Goal: Task Accomplishment & Management: Complete application form

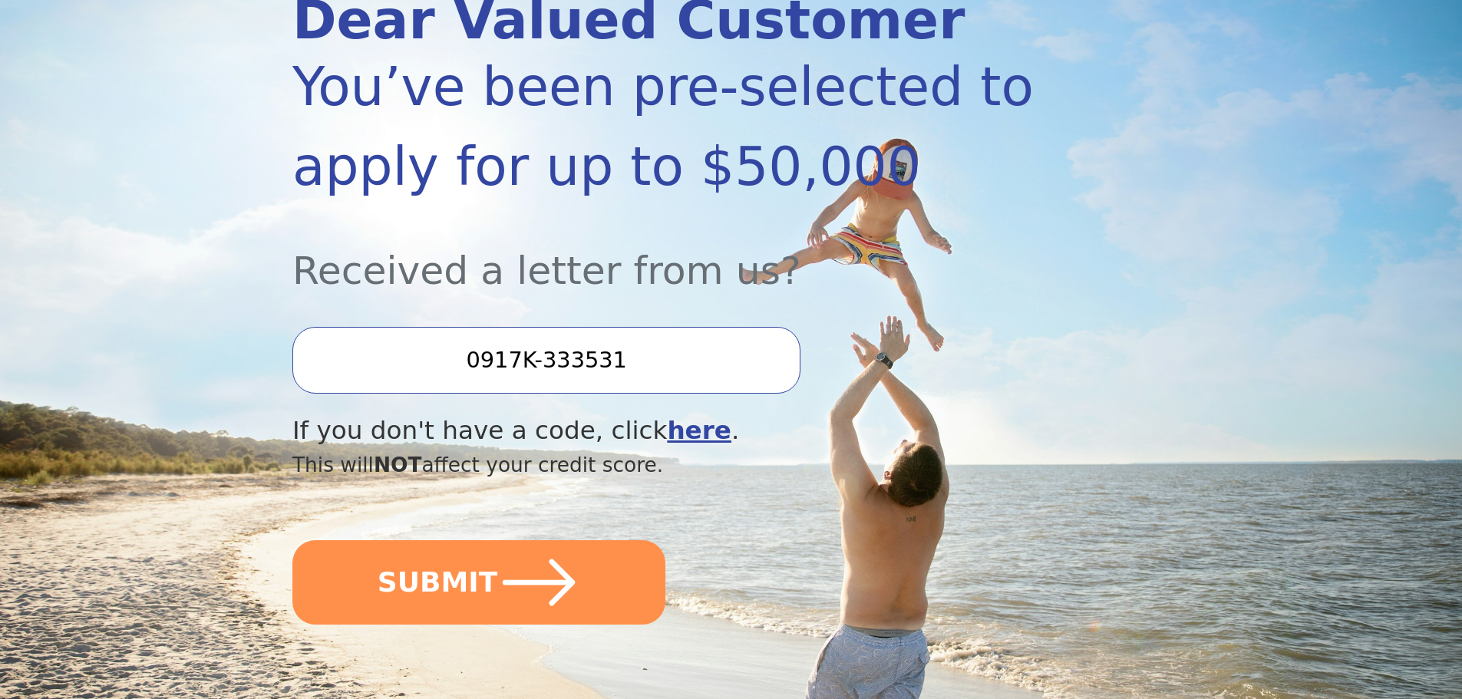
scroll to position [230, 0]
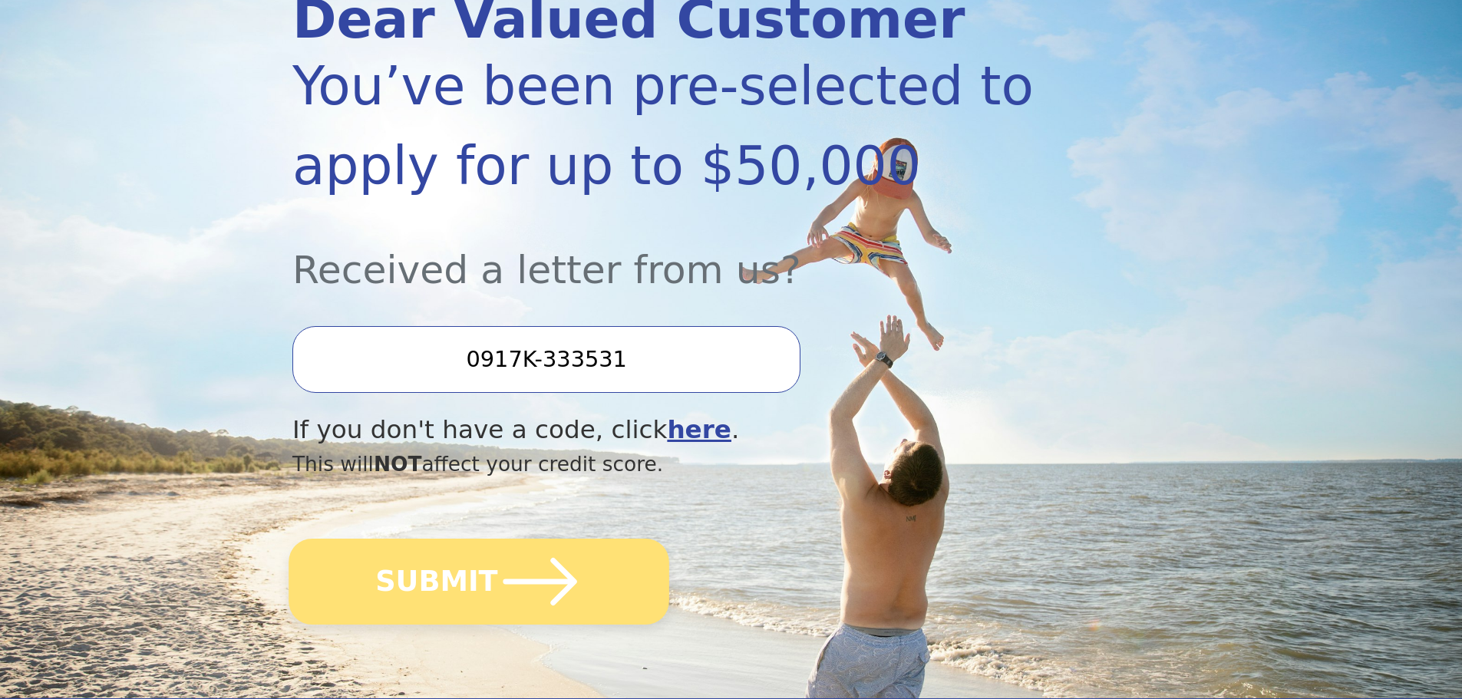
click at [487, 566] on button "SUBMIT" at bounding box center [479, 582] width 381 height 86
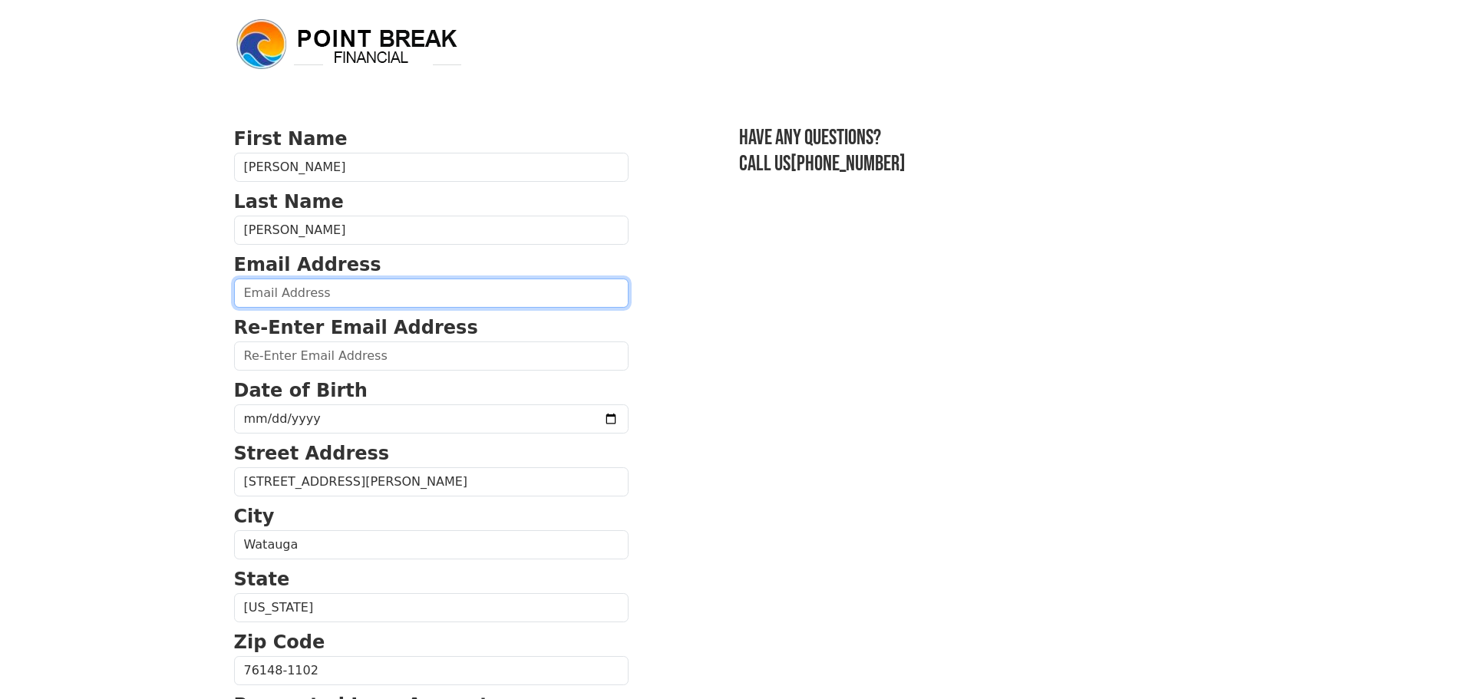
click at [401, 286] on input "email" at bounding box center [431, 293] width 395 height 29
type input "bountyxp@gmail.com"
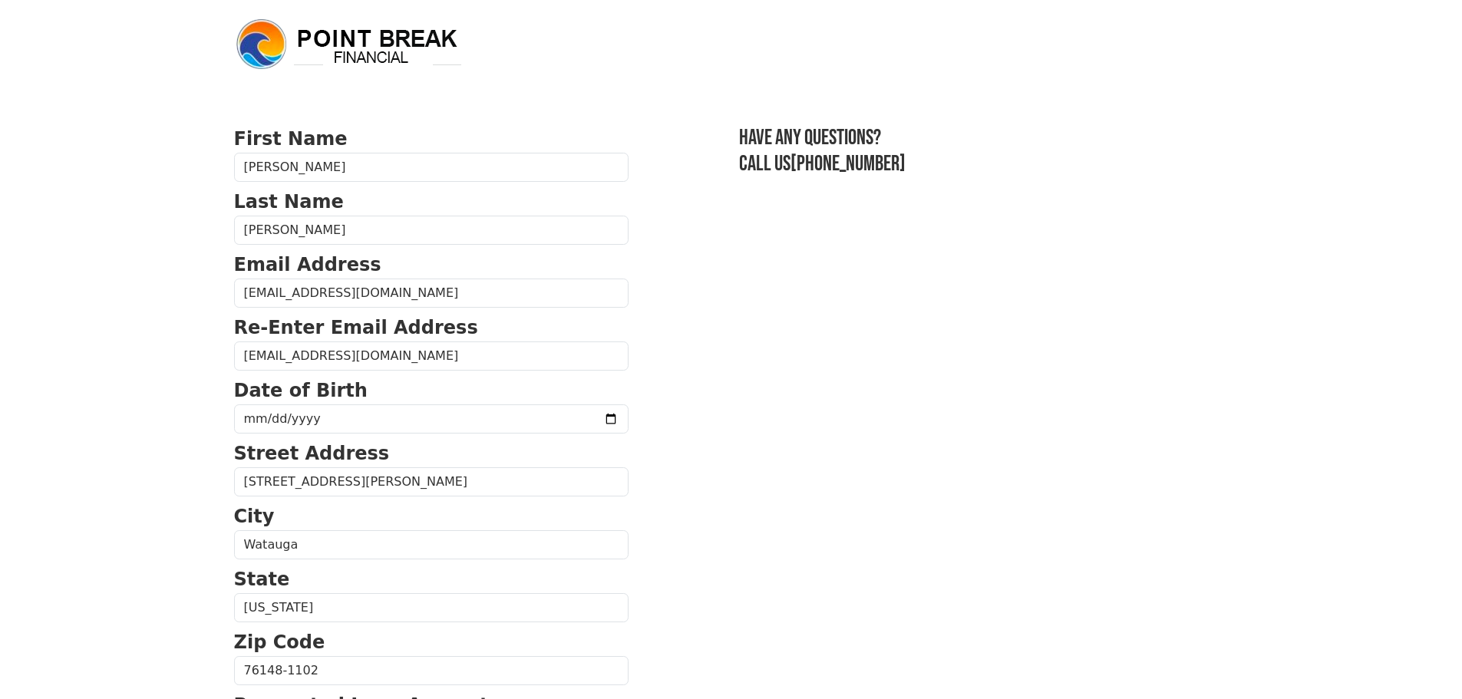
type input "(786) 447-4487"
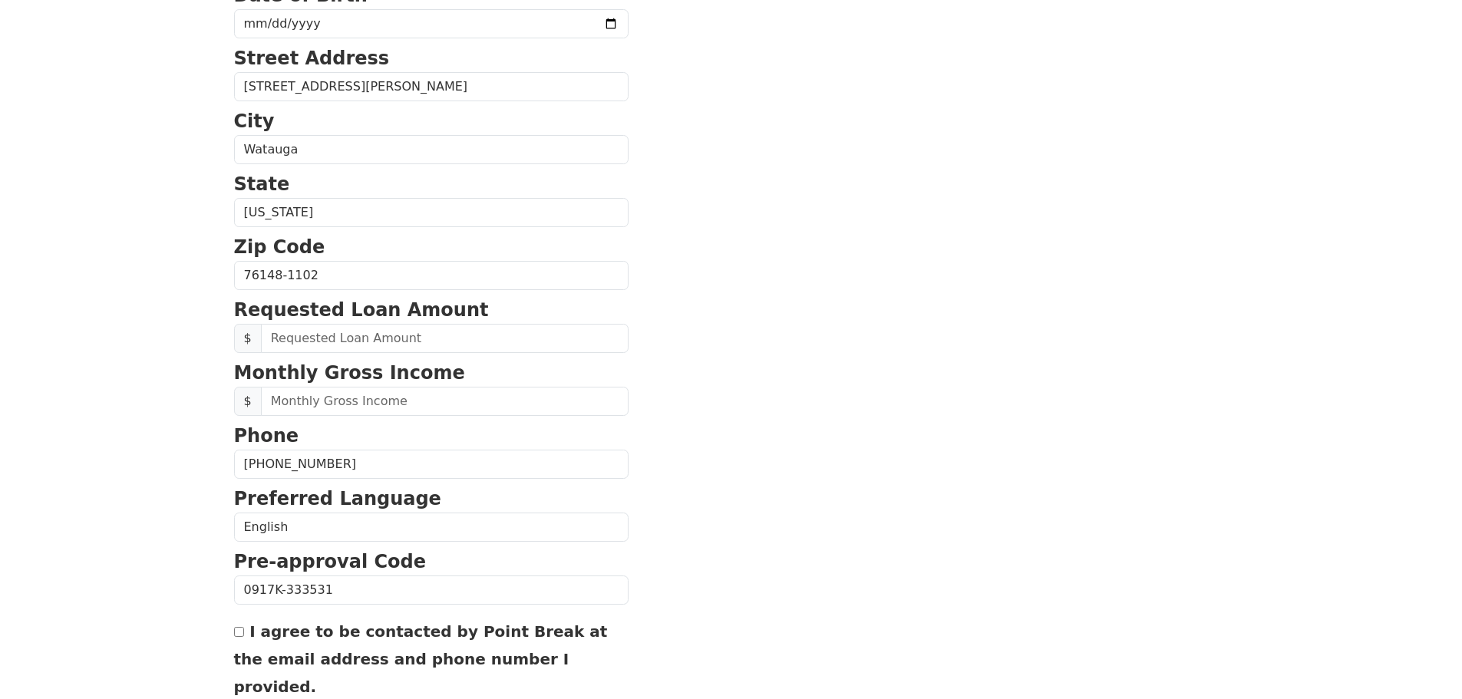
scroll to position [203, 0]
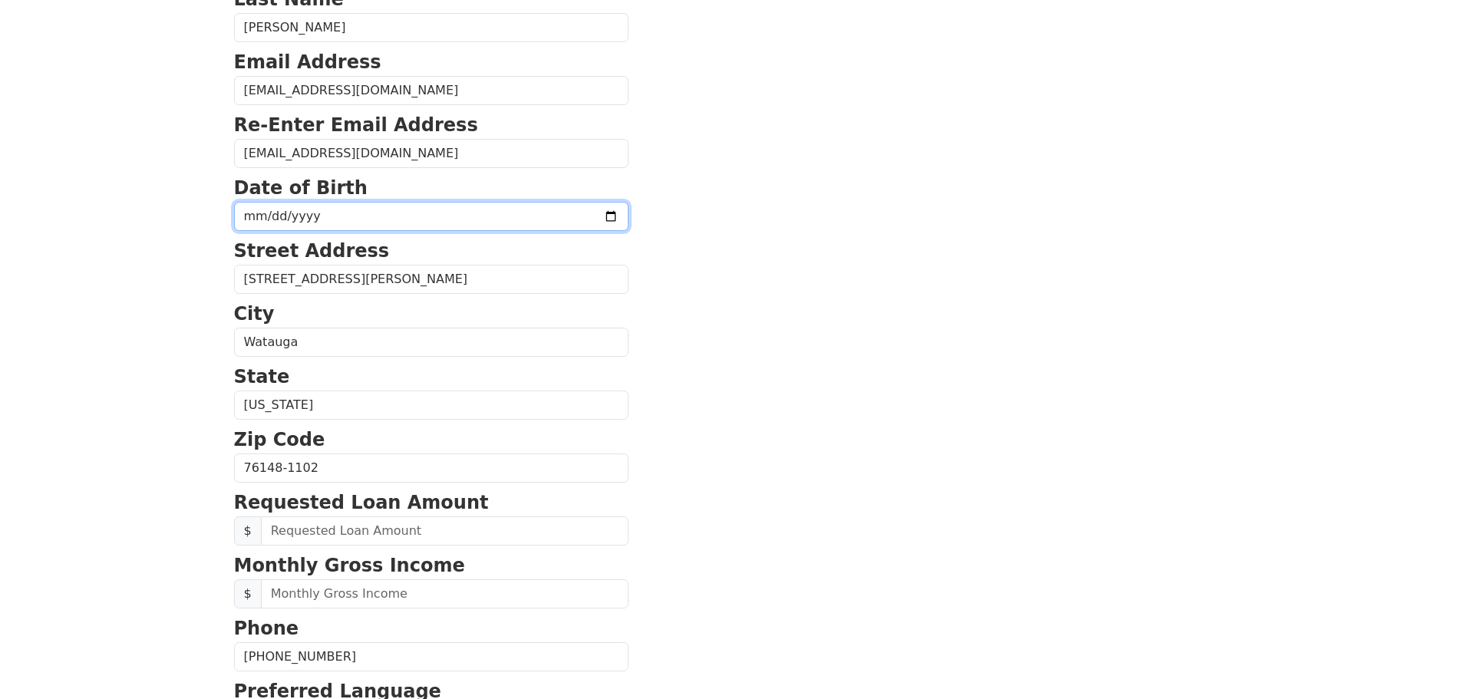
click at [368, 217] on input "date" at bounding box center [431, 216] width 395 height 29
type input "1976-11-01"
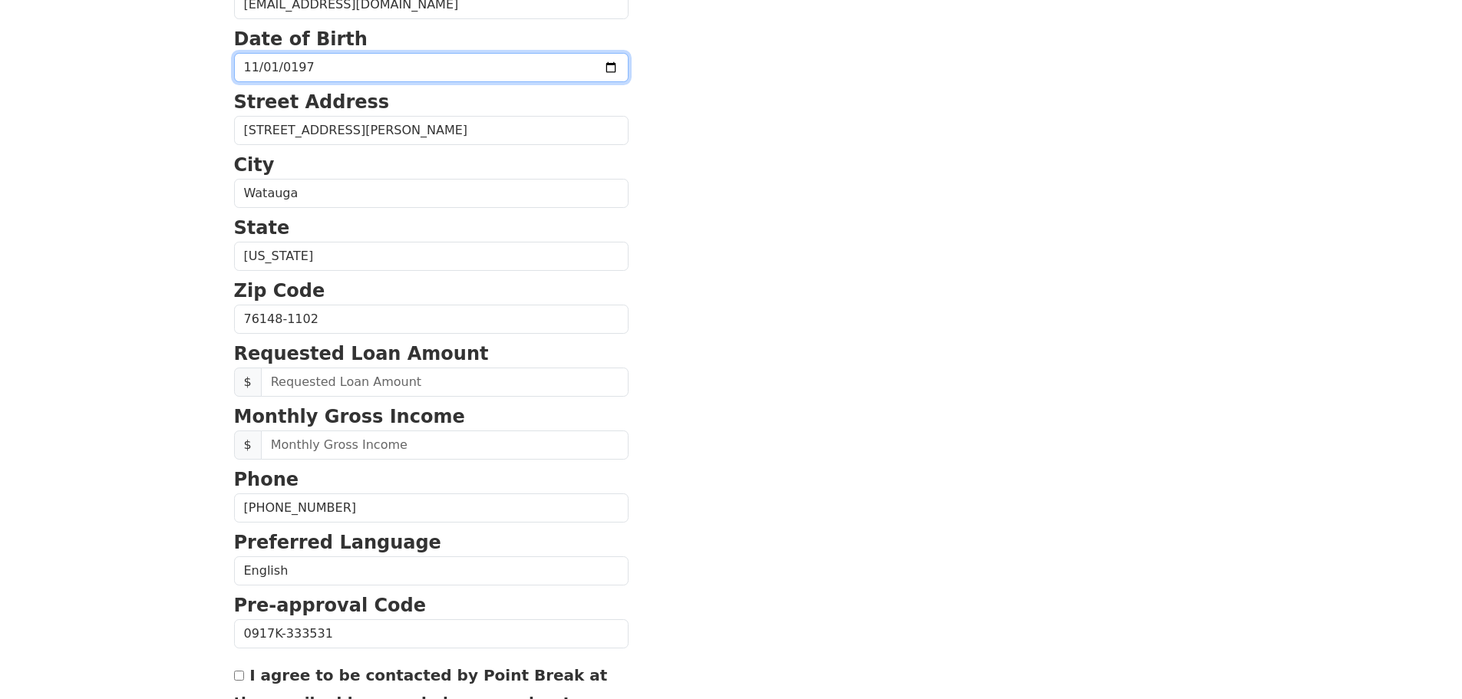
scroll to position [356, 0]
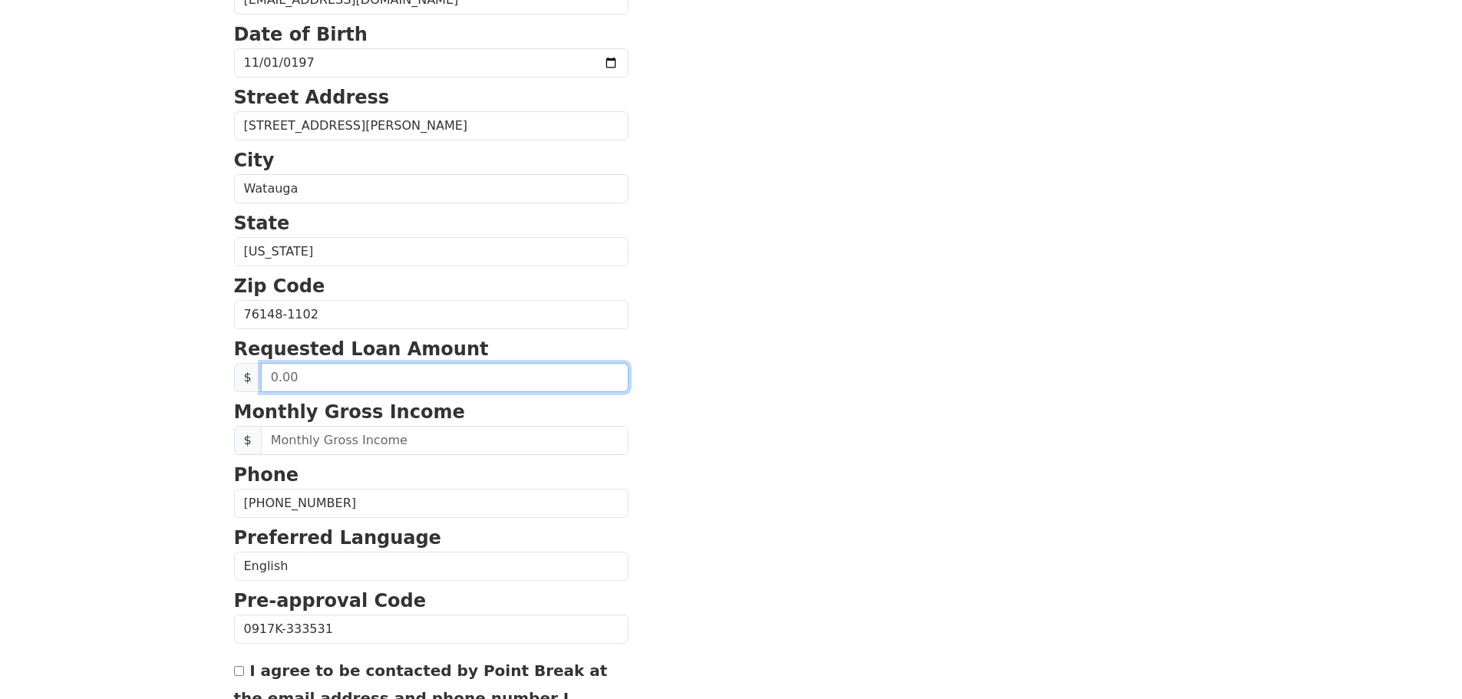
click at [514, 380] on input "text" at bounding box center [445, 377] width 368 height 29
type input "50,000.00"
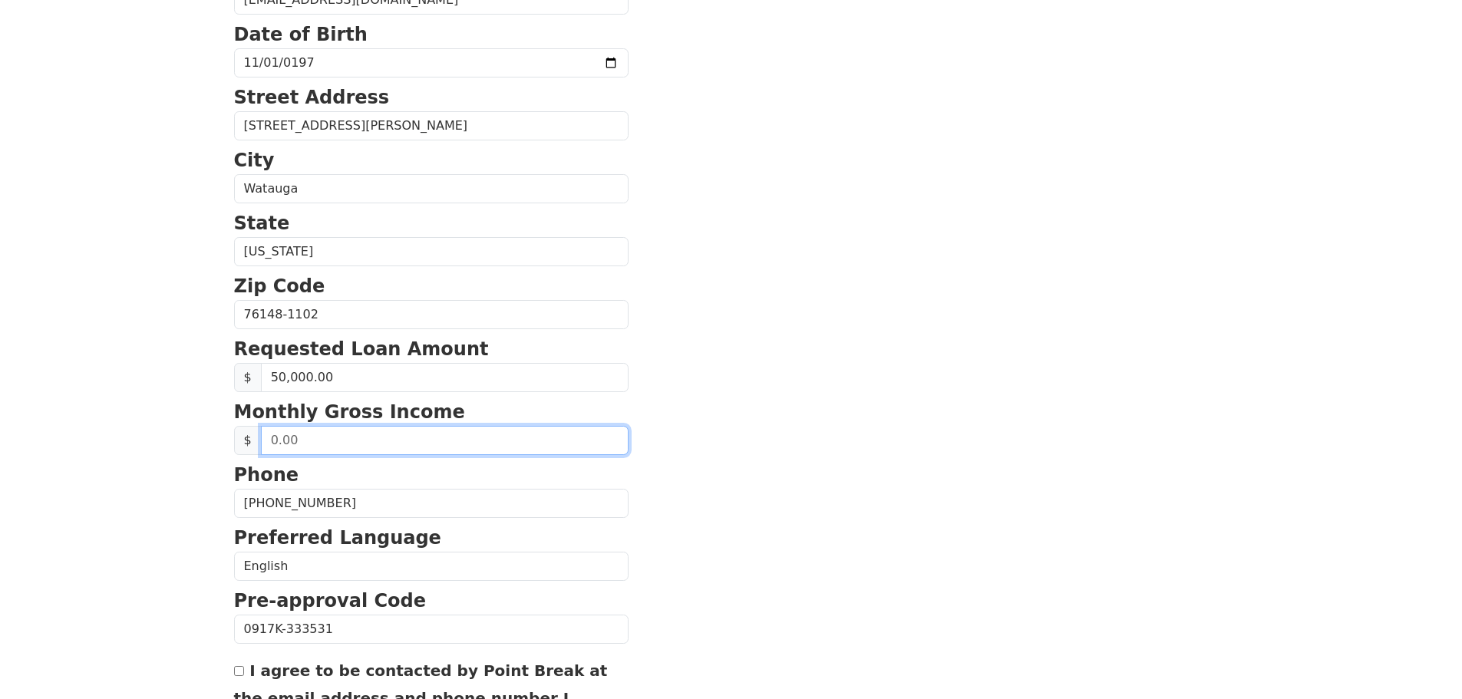
click at [455, 432] on input "text" at bounding box center [445, 440] width 368 height 29
click at [343, 444] on input "text" at bounding box center [445, 440] width 368 height 29
type input "15,833.00"
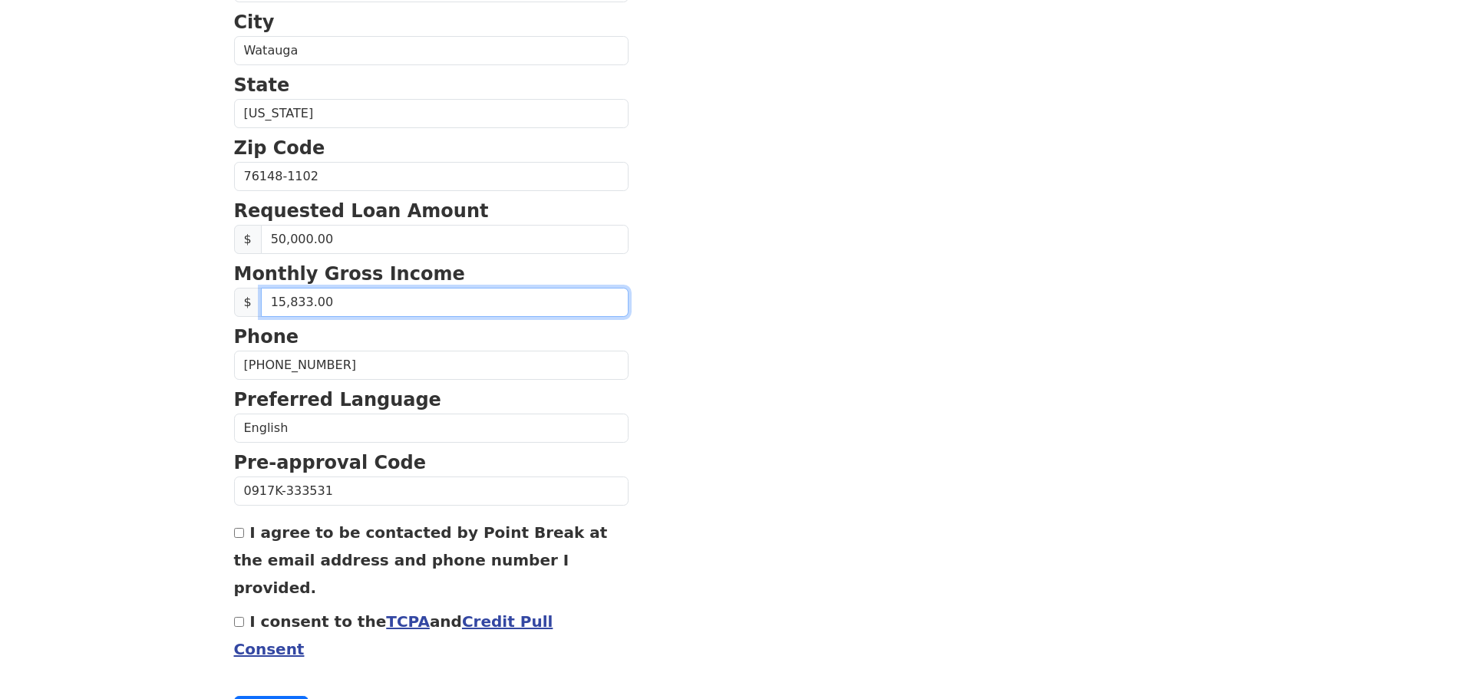
scroll to position [510, 0]
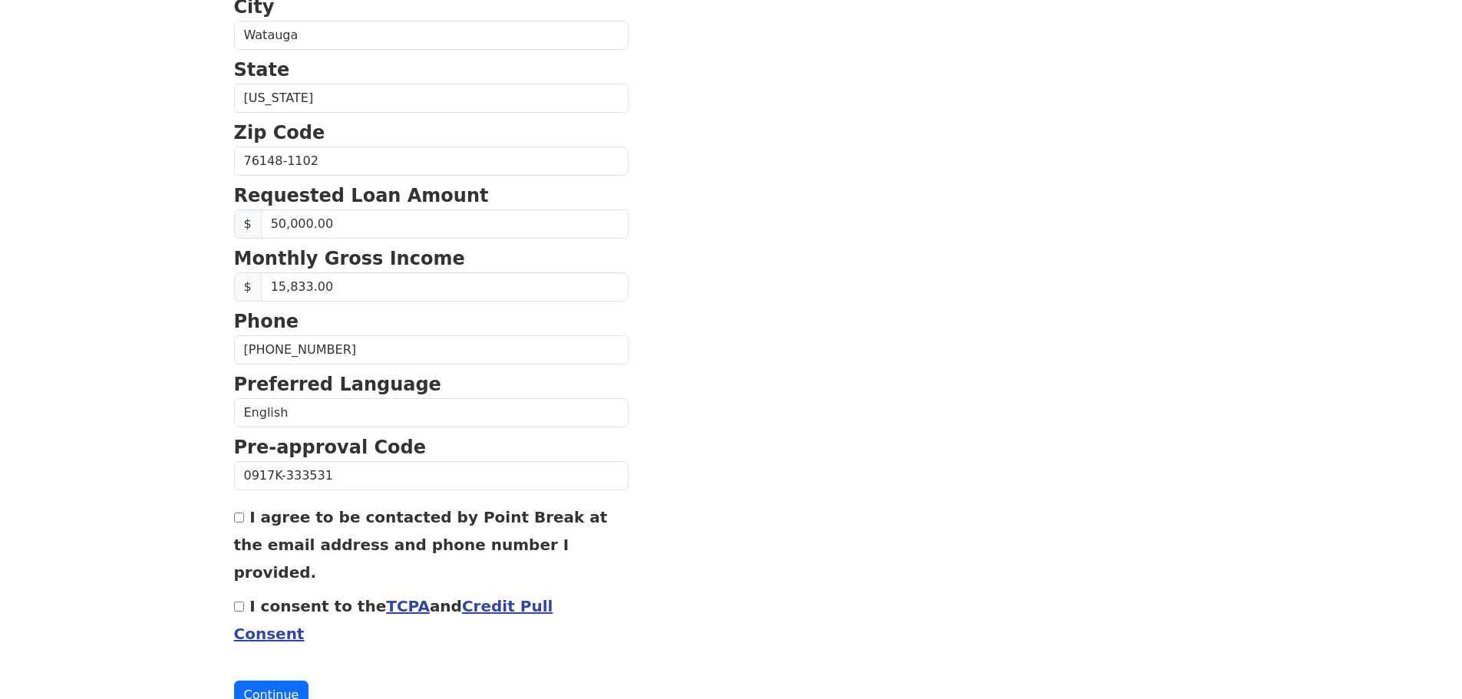
click at [239, 522] on input "I agree to be contacted by Point Break at the email address and phone number I …" at bounding box center [239, 518] width 10 height 10
checkbox input "true"
click at [242, 602] on input "I consent to the TCPA and Credit Pull Consent" at bounding box center [239, 607] width 10 height 10
checkbox input "true"
click at [279, 681] on button "Continue" at bounding box center [271, 695] width 75 height 29
